Goal: Information Seeking & Learning: Learn about a topic

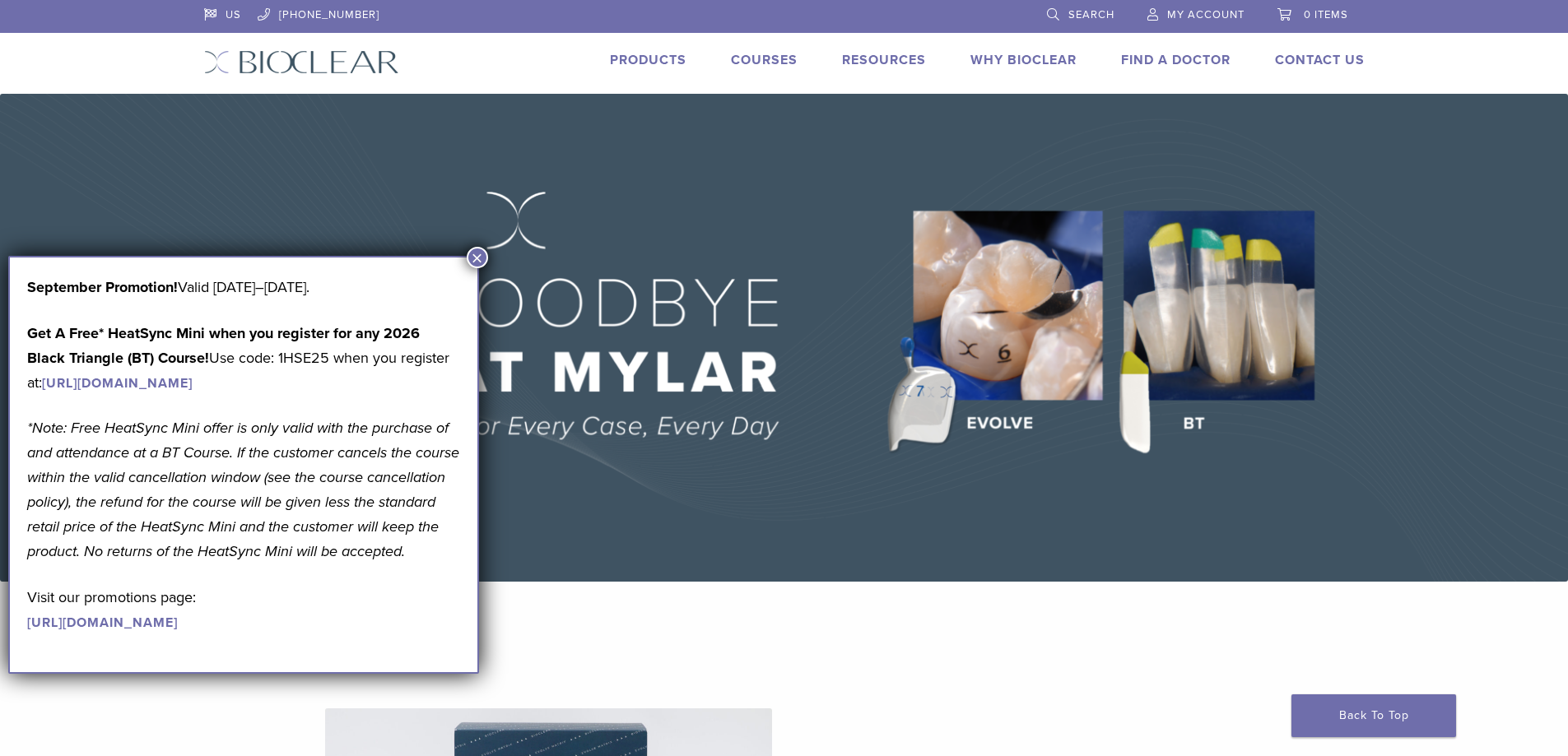
click at [476, 249] on button "×" at bounding box center [478, 258] width 22 height 22
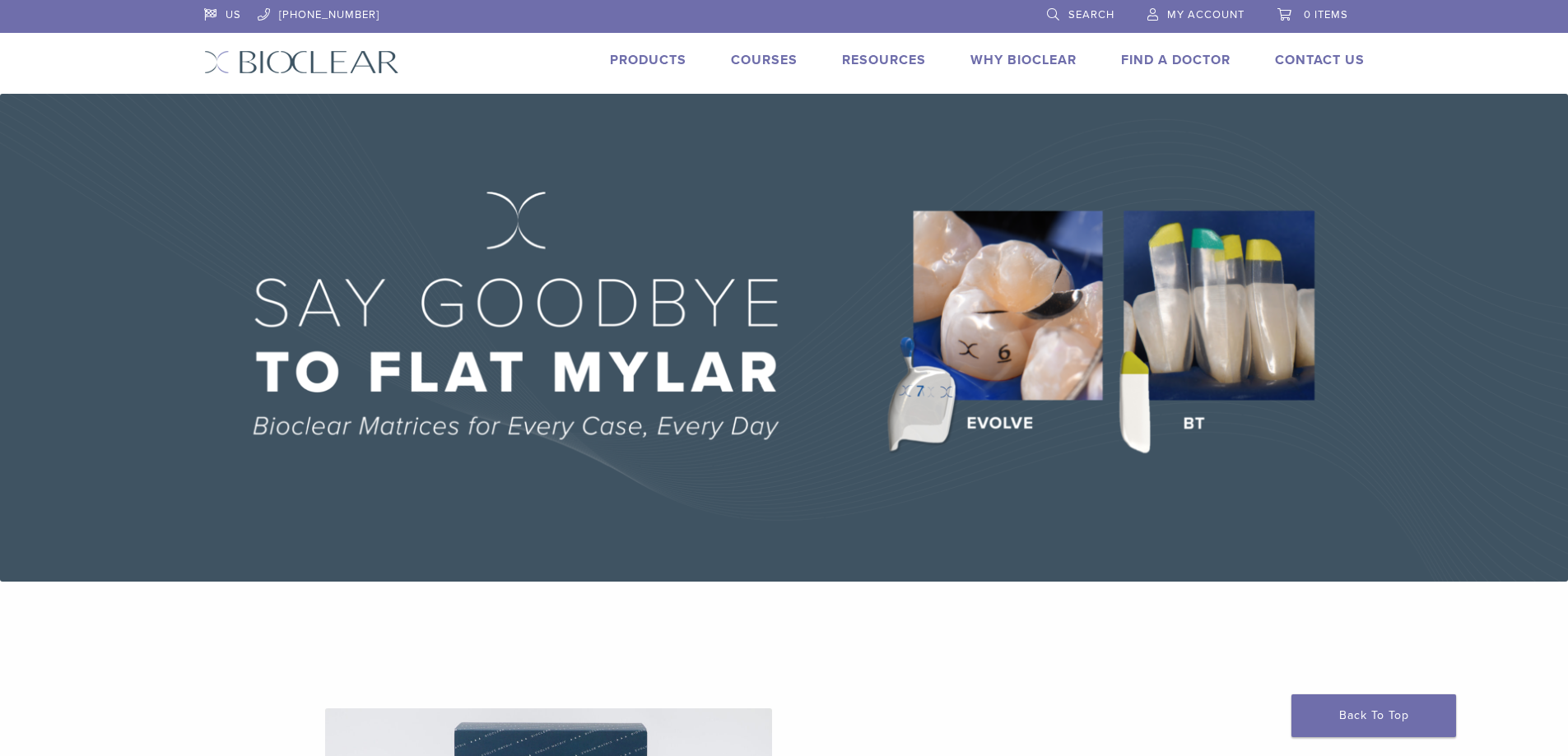
click at [665, 52] on link "Products" at bounding box center [648, 60] width 77 height 17
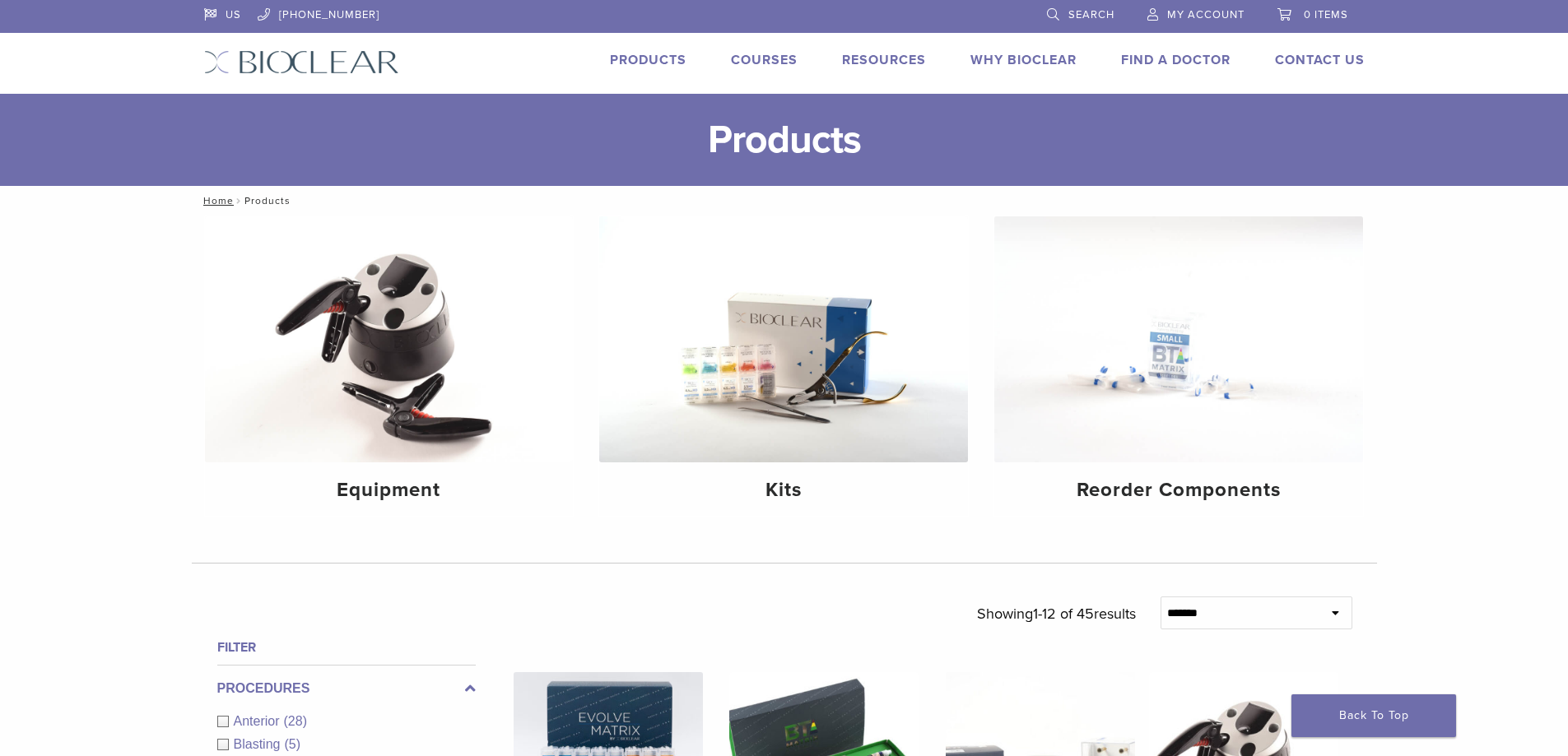
scroll to position [10, 0]
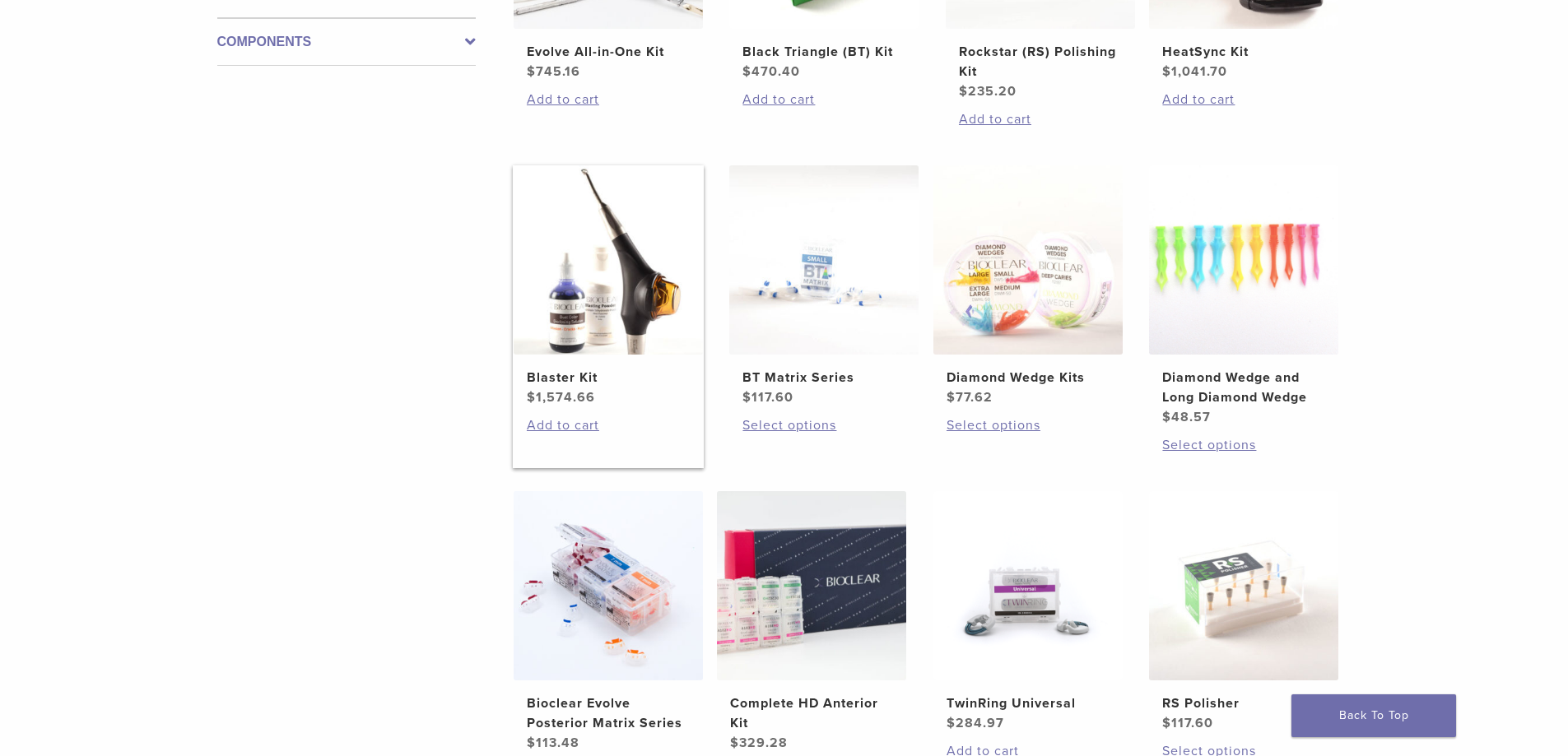
click at [639, 301] on img at bounding box center [608, 260] width 190 height 190
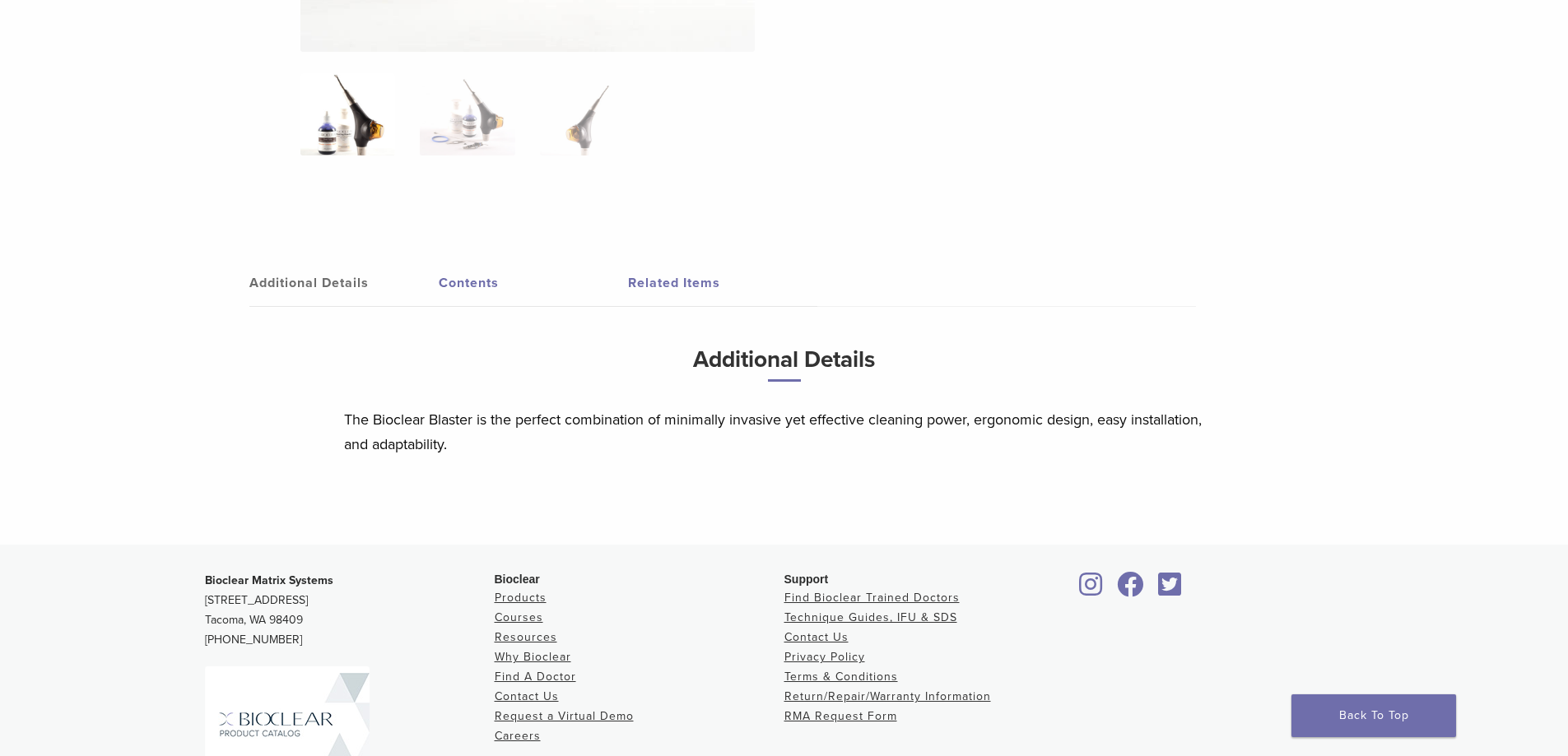
scroll to position [741, 0]
click at [459, 267] on link "Contents" at bounding box center [533, 282] width 190 height 46
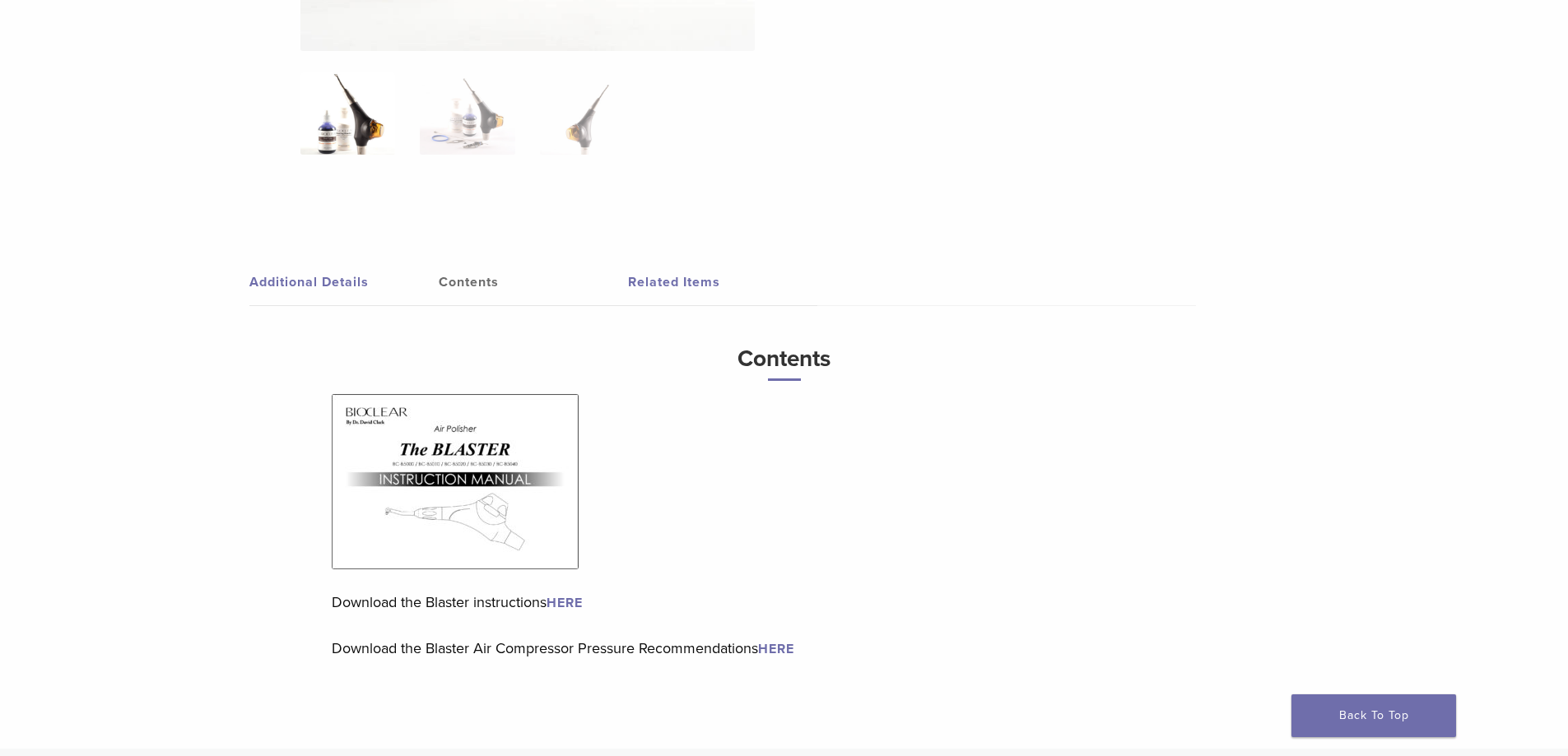
click at [381, 293] on link "Additional Details" at bounding box center [344, 282] width 190 height 46
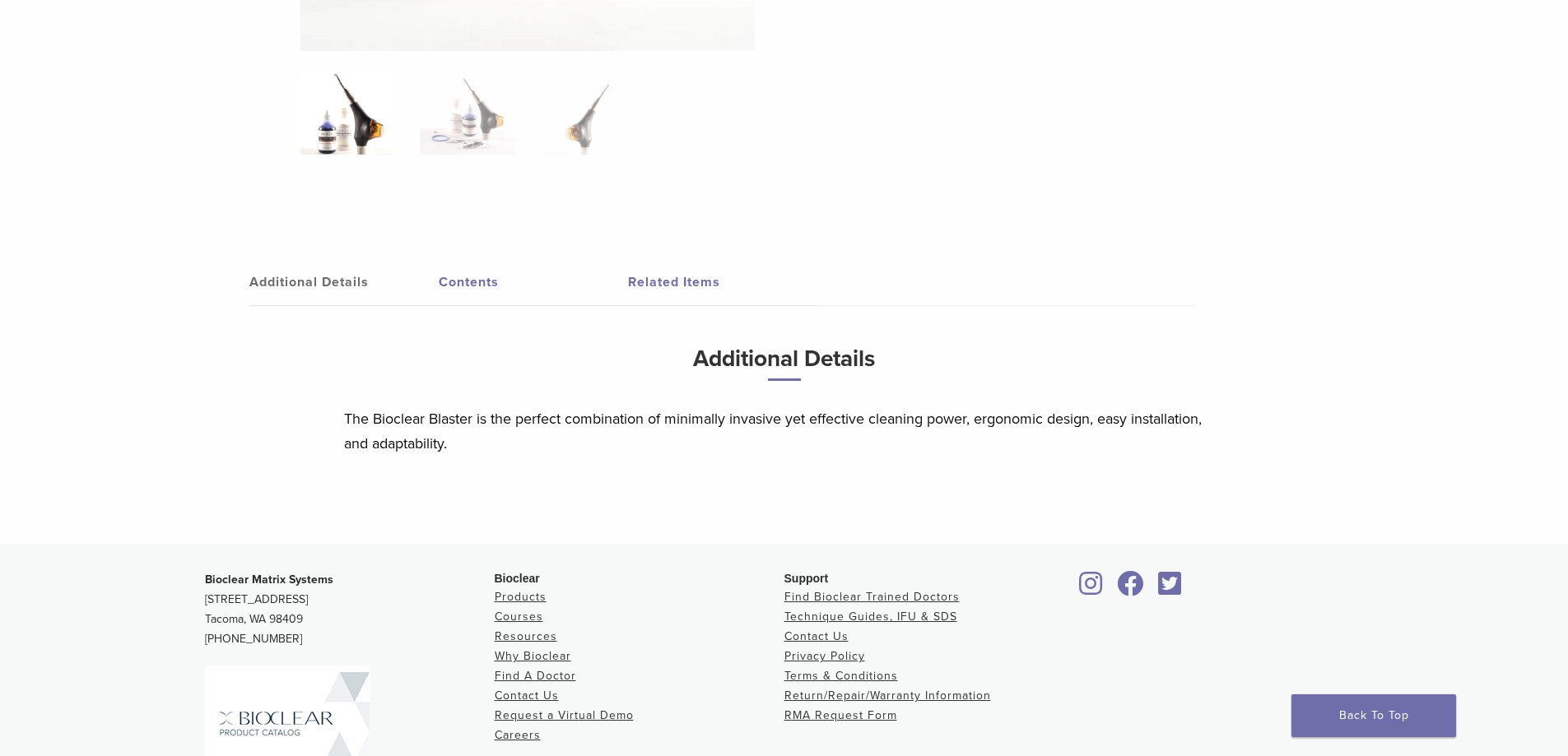
click at [488, 279] on link "Contents" at bounding box center [533, 282] width 190 height 46
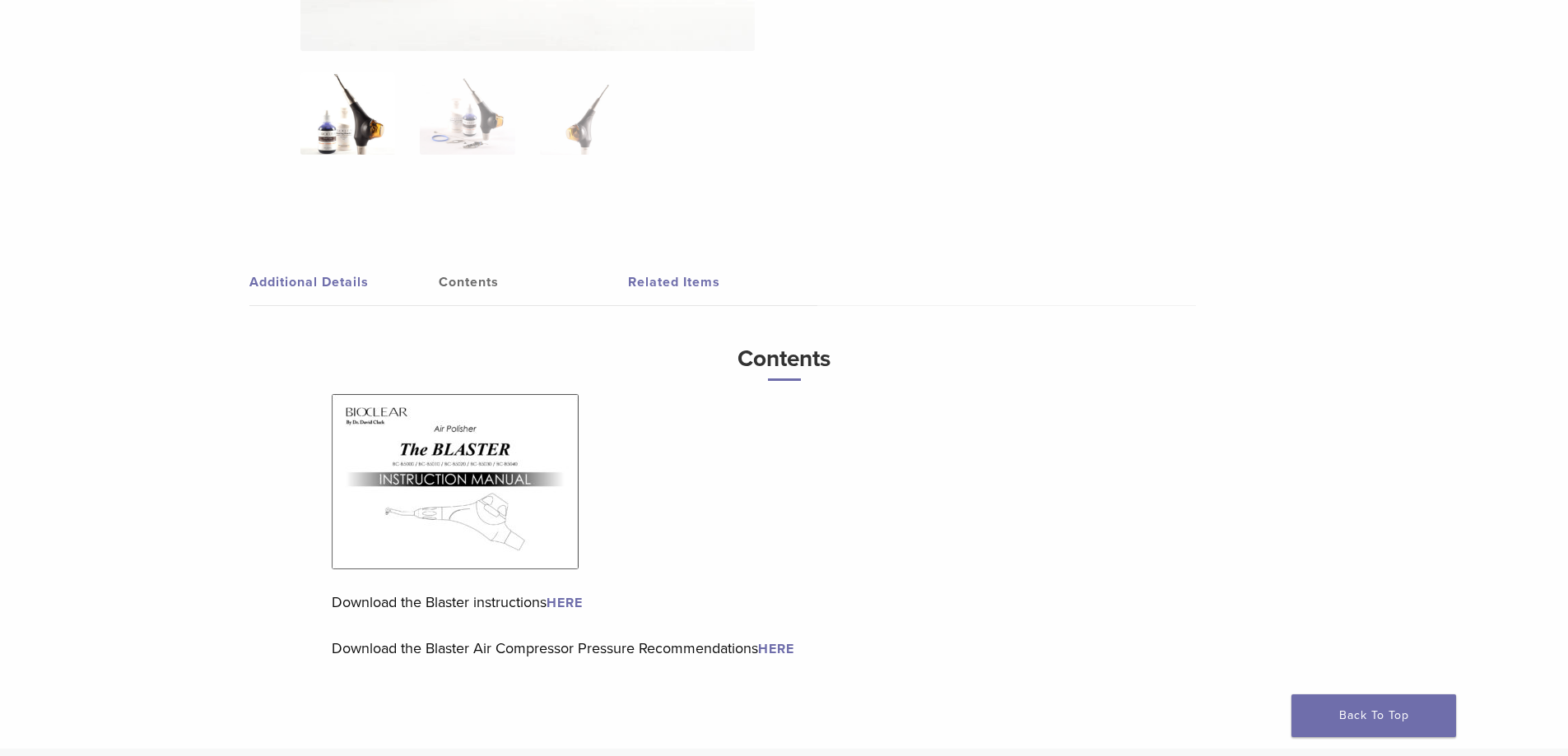
click at [574, 604] on link "HERE" at bounding box center [564, 603] width 36 height 17
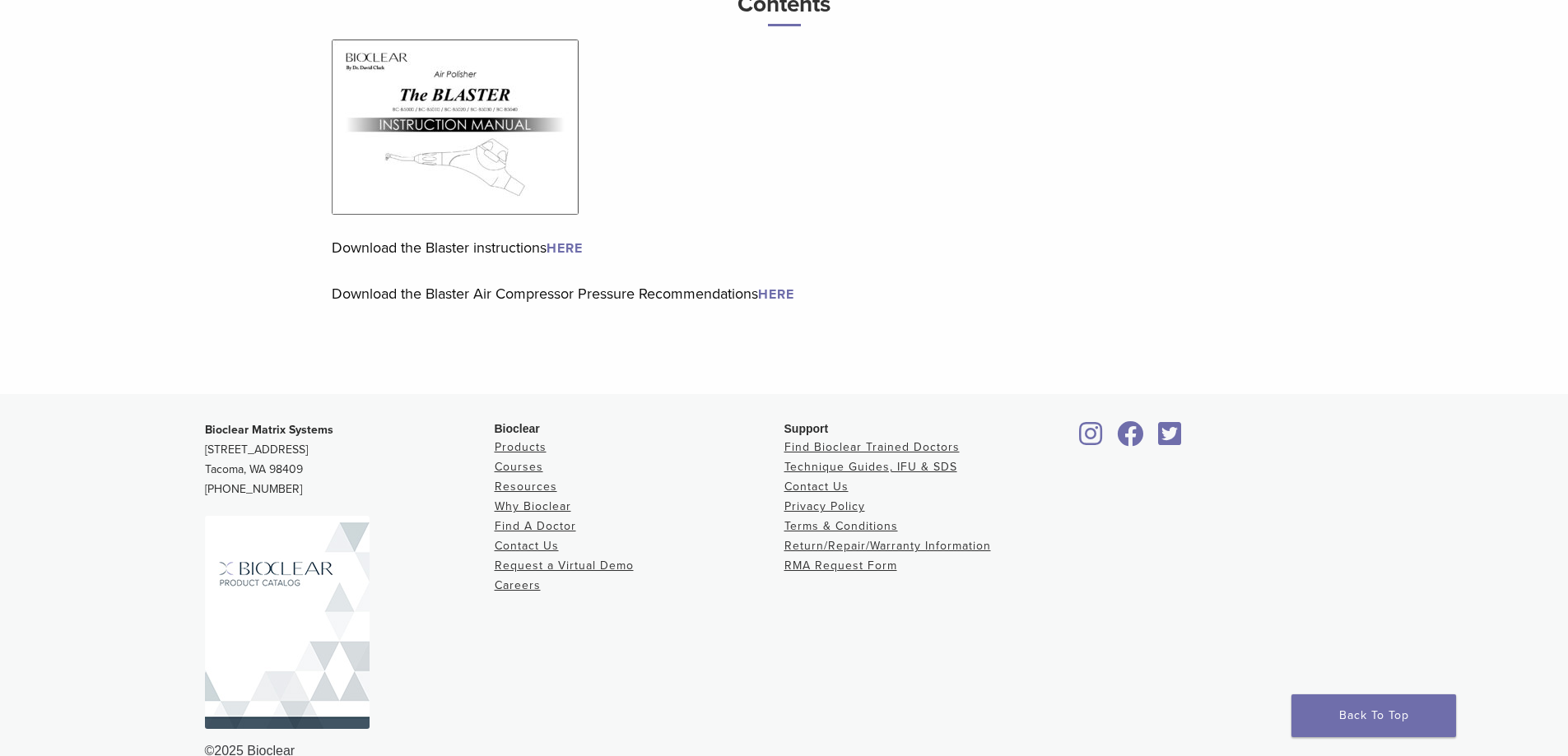
scroll to position [1127, 0]
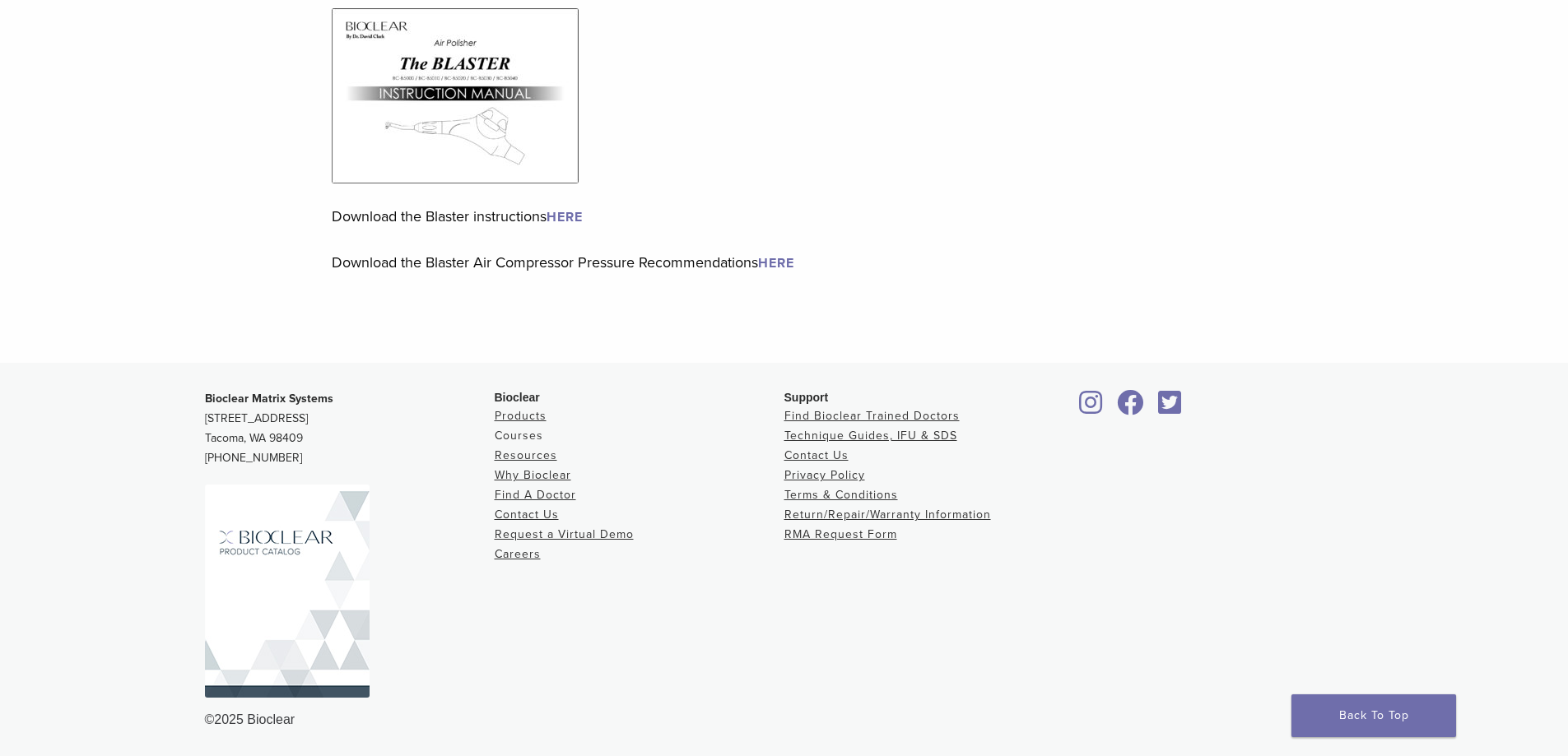
click at [527, 439] on link "Courses" at bounding box center [518, 436] width 48 height 14
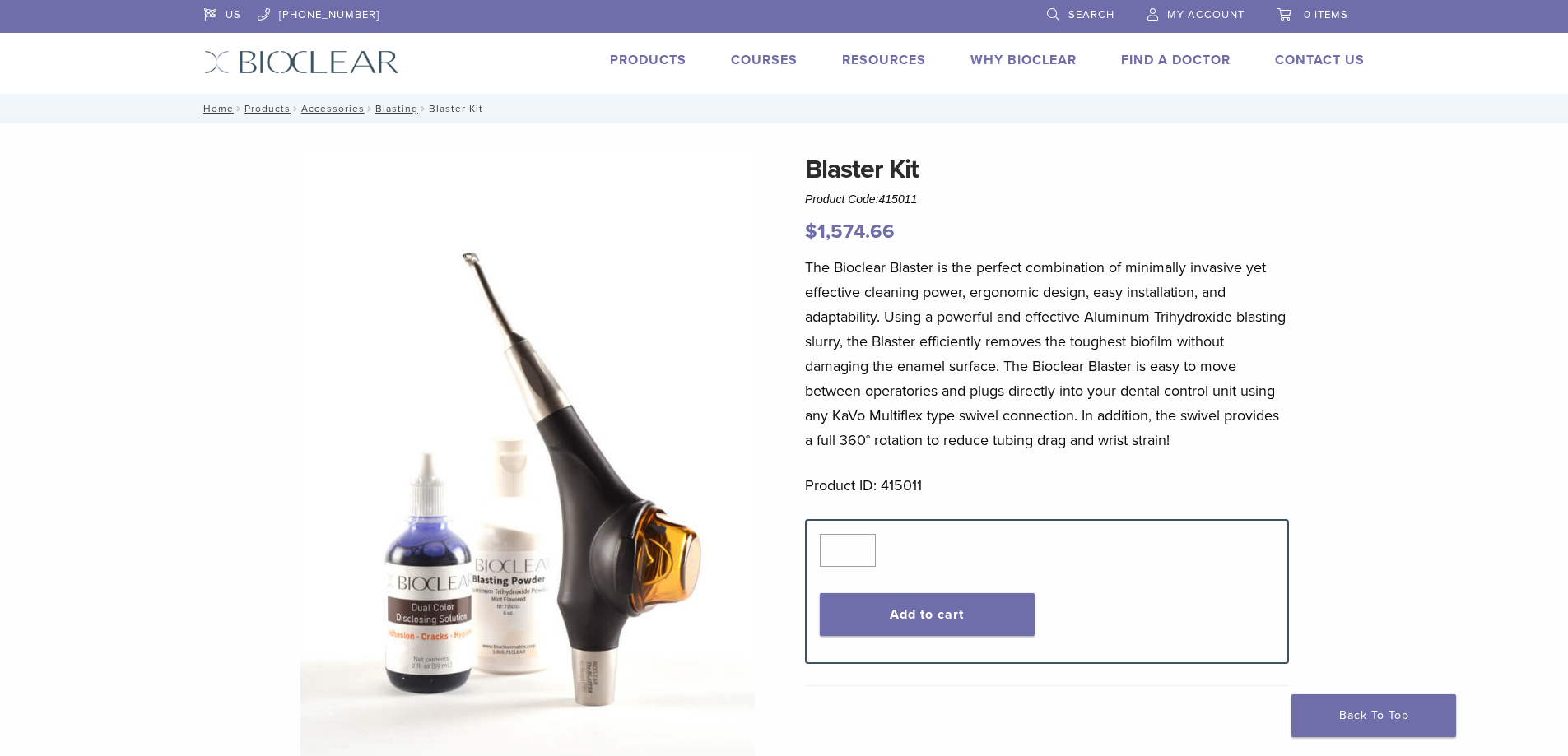
scroll to position [922, 0]
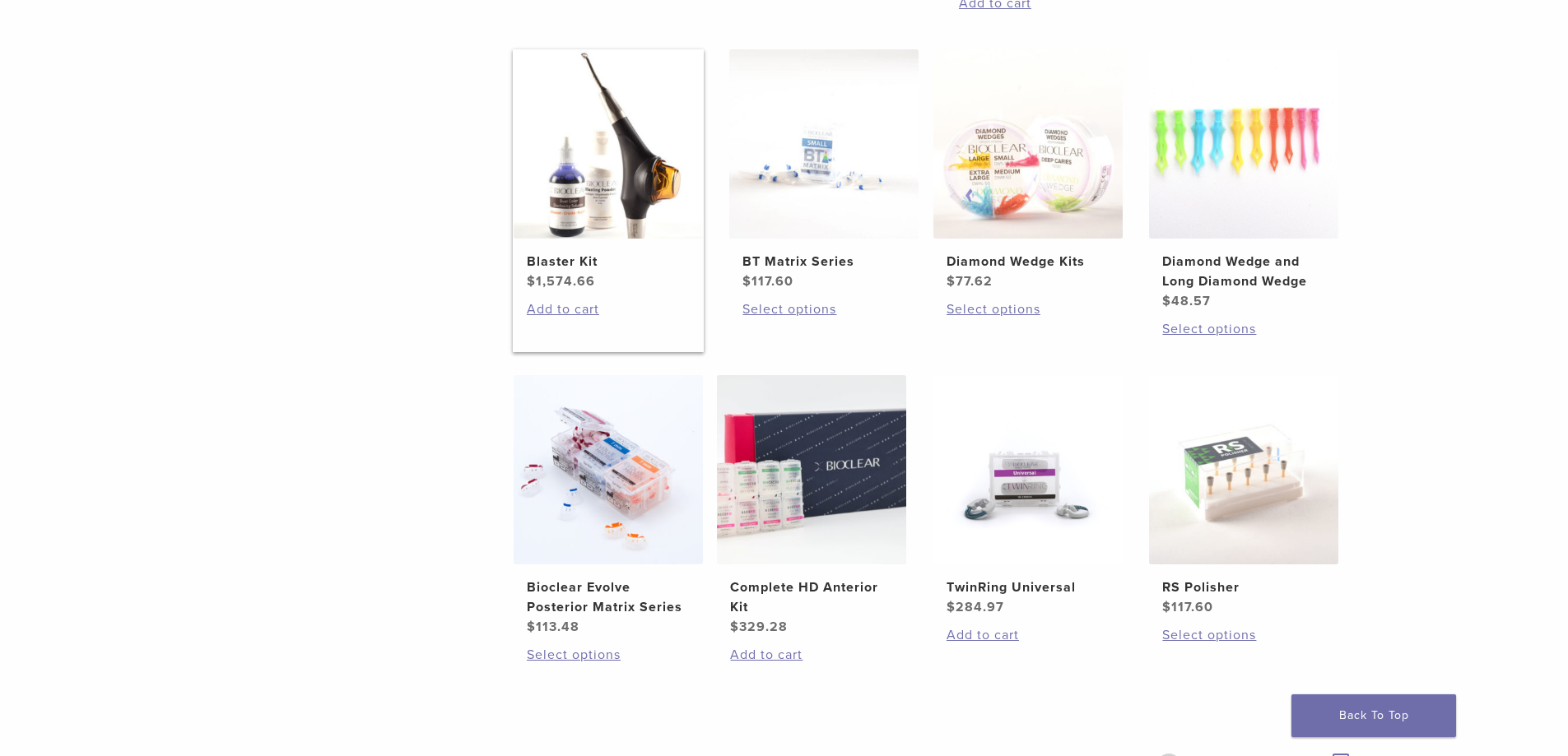
scroll to position [951, 0]
click at [640, 178] on img at bounding box center [608, 143] width 190 height 190
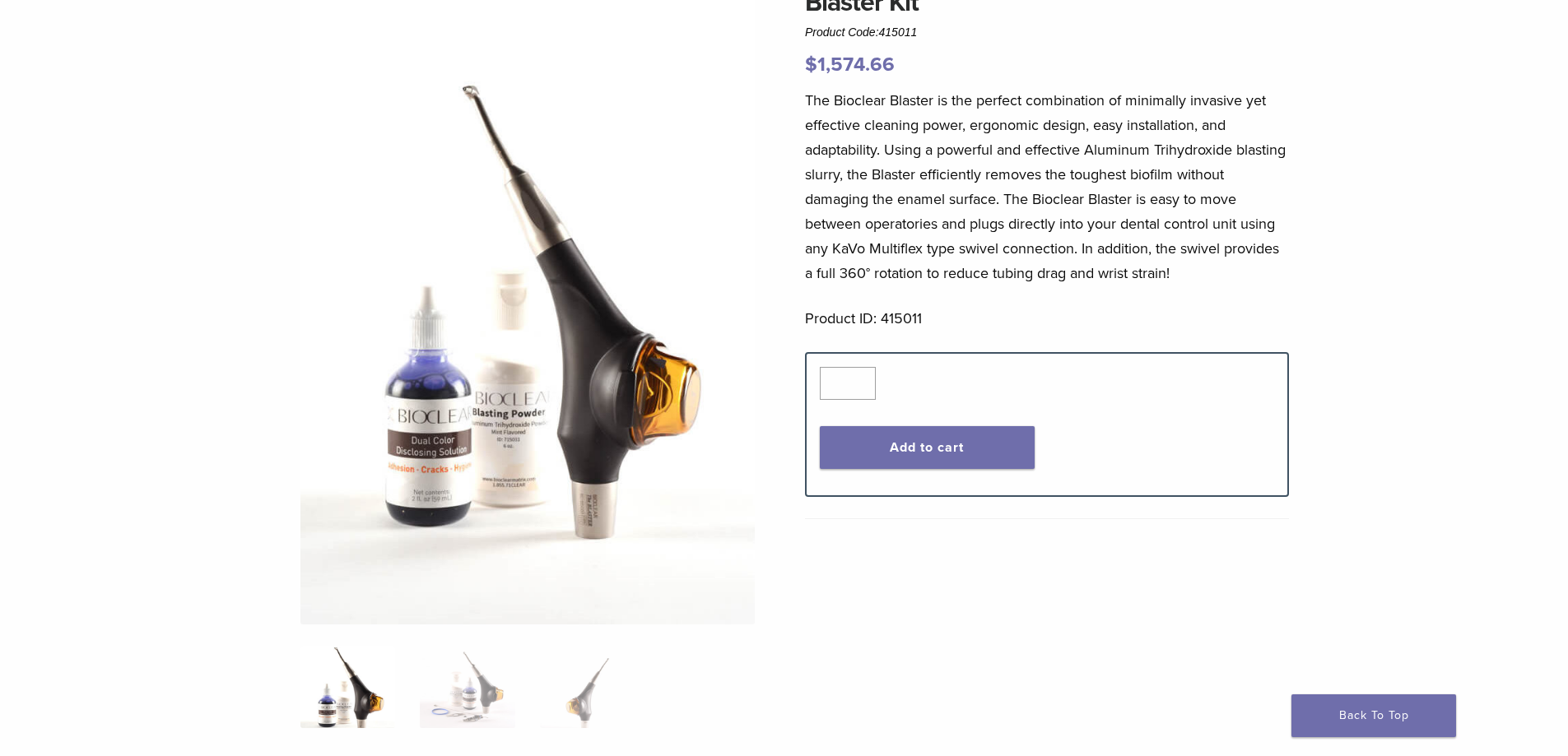
scroll to position [166, 0]
drag, startPoint x: 933, startPoint y: 71, endPoint x: 783, endPoint y: 71, distance: 150.0
click at [783, 71] on div "Blaster Kit Product Code: 415011 $ 1,574.66 Blaster Kit Product Code: 415011 $ …" at bounding box center [784, 551] width 1186 height 1135
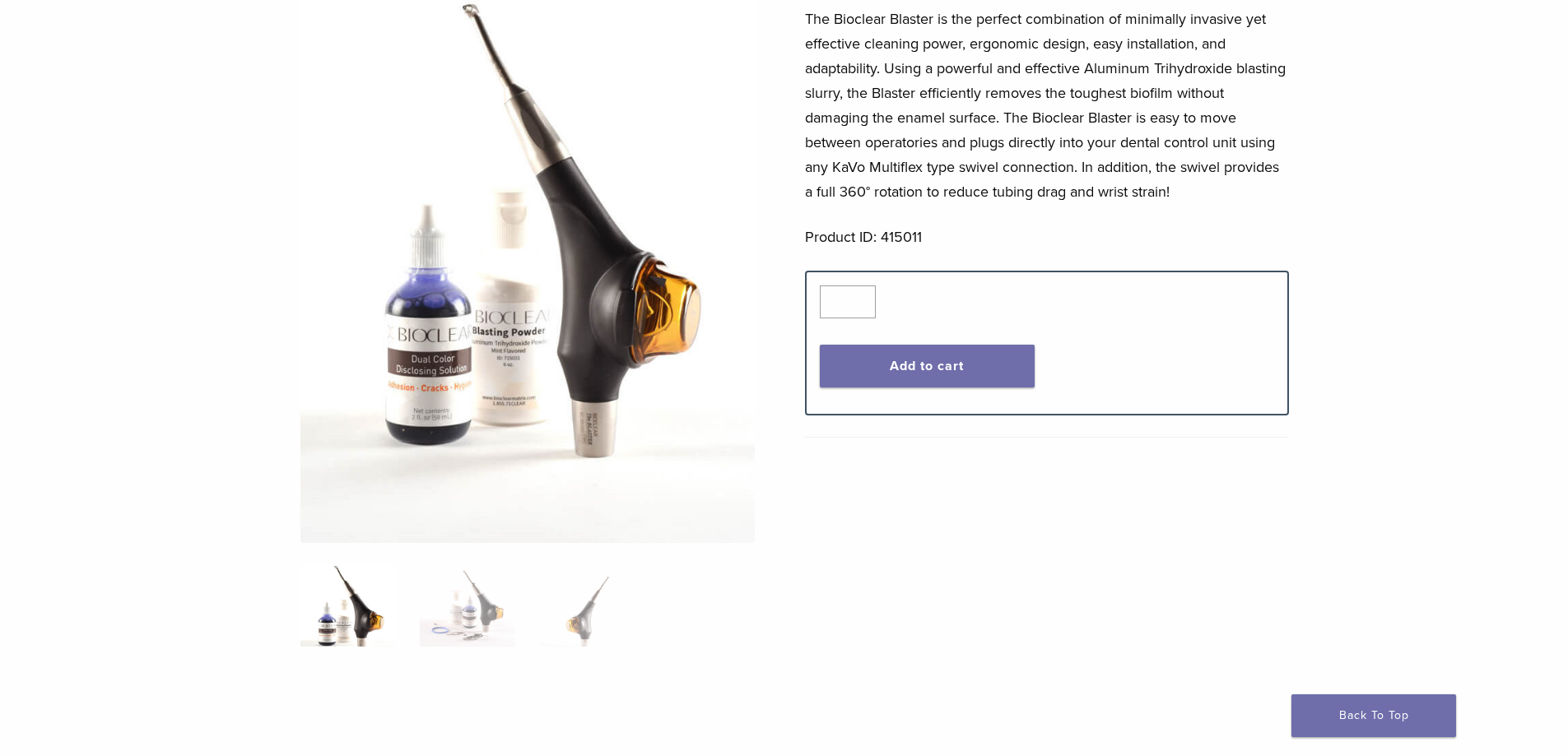
scroll to position [248, 0]
drag, startPoint x: 1094, startPoint y: 67, endPoint x: 1354, endPoint y: 55, distance: 260.3
click at [1354, 55] on div "Blaster Kit Product Code: 415011 $ 1,574.66 Blaster Kit Product Code: 415011 $ …" at bounding box center [784, 469] width 1186 height 1135
